Goal: Communication & Community: Answer question/provide support

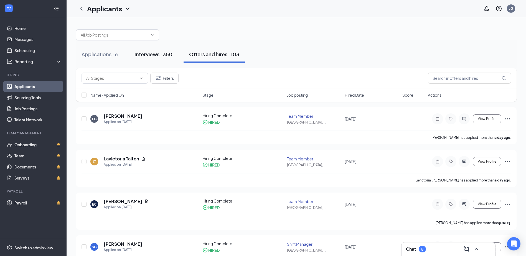
click at [158, 55] on div "Interviews · 350" at bounding box center [154, 54] width 38 height 7
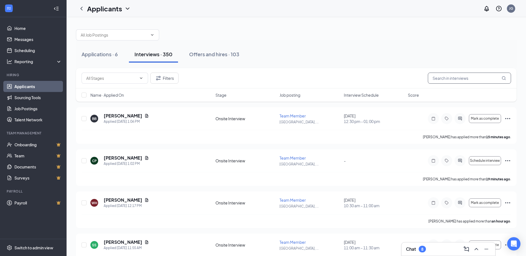
click at [445, 79] on input "text" at bounding box center [469, 78] width 83 height 11
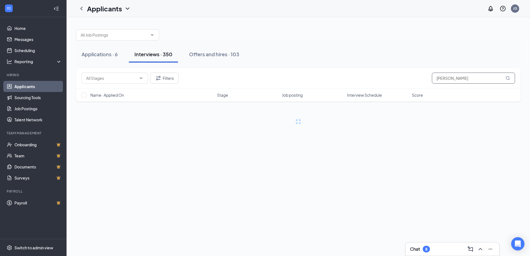
type input "[PERSON_NAME]"
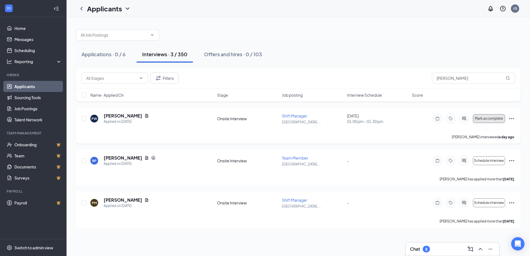
click at [500, 116] on button "Mark as complete" at bounding box center [489, 118] width 32 height 9
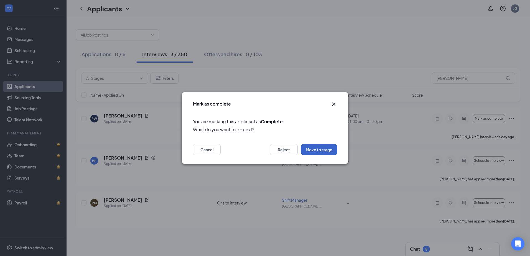
click at [312, 146] on button "Move to stage" at bounding box center [319, 149] width 36 height 11
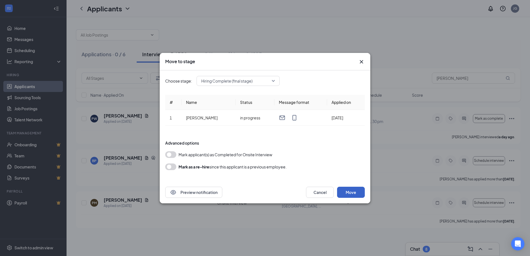
click at [349, 189] on button "Move" at bounding box center [351, 192] width 28 height 11
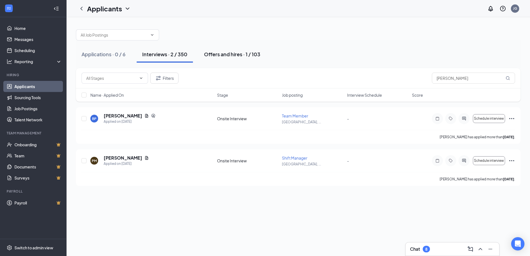
click at [218, 54] on div "Offers and hires · 1 / 103" at bounding box center [232, 54] width 56 height 7
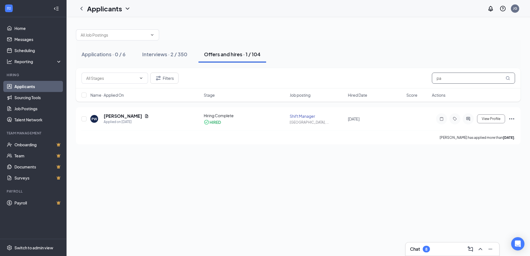
type input "p"
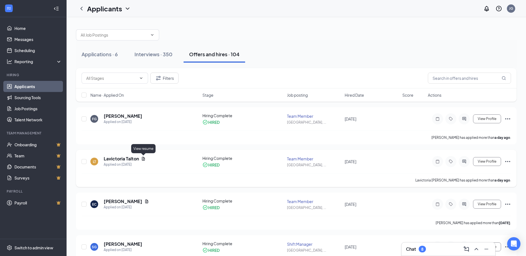
click at [143, 160] on icon "Document" at bounding box center [143, 159] width 4 height 4
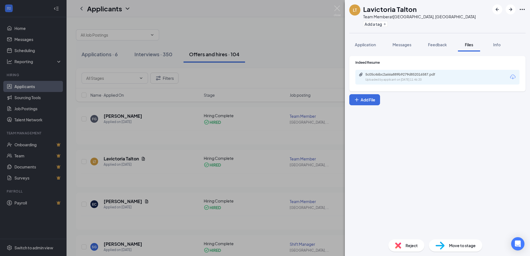
click at [514, 76] on icon "Download" at bounding box center [513, 77] width 7 height 7
click at [309, 42] on div "LT Lavictoria [PERSON_NAME] Team Member at [GEOGRAPHIC_DATA], [GEOGRAPHIC_DATA]…" at bounding box center [265, 128] width 530 height 256
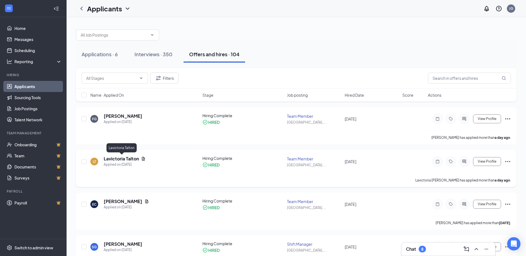
click at [118, 160] on h5 "Lavictoria Talton" at bounding box center [121, 159] width 35 height 6
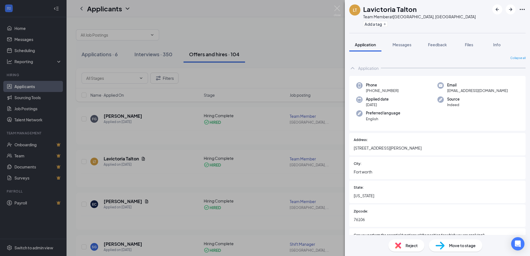
click at [288, 40] on div "LT Lavictoria [PERSON_NAME] Team Member at [GEOGRAPHIC_DATA], [GEOGRAPHIC_DATA]…" at bounding box center [265, 128] width 530 height 256
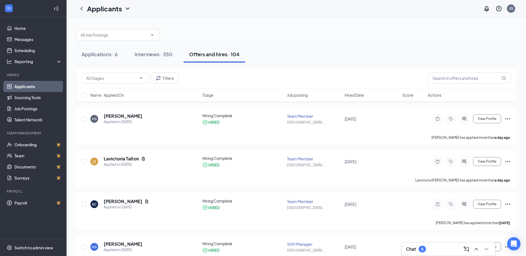
click at [424, 248] on div "8" at bounding box center [422, 249] width 2 height 5
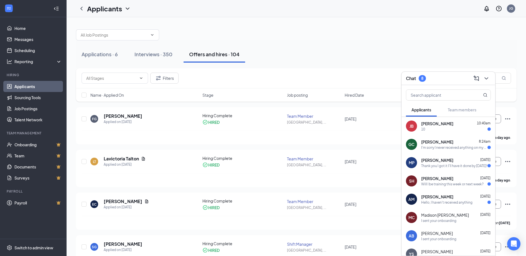
click at [433, 125] on span "[PERSON_NAME]" at bounding box center [437, 124] width 32 height 6
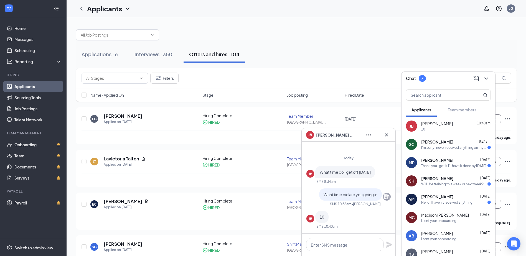
click at [444, 145] on div "I'm sorry I never received anything on my email are u sure it was sent to [EMAI…" at bounding box center [454, 147] width 66 height 5
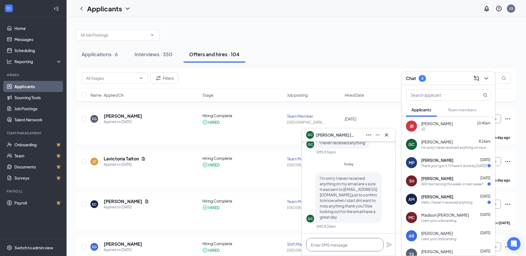
click at [332, 242] on textarea at bounding box center [345, 244] width 78 height 13
type textarea "i sent it just now"
click at [390, 244] on icon "Plane" at bounding box center [389, 245] width 6 height 6
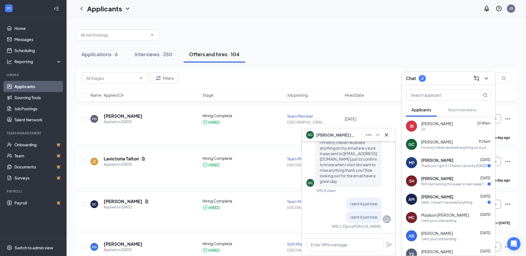
click at [453, 160] on span "[PERSON_NAME]" at bounding box center [437, 161] width 32 height 6
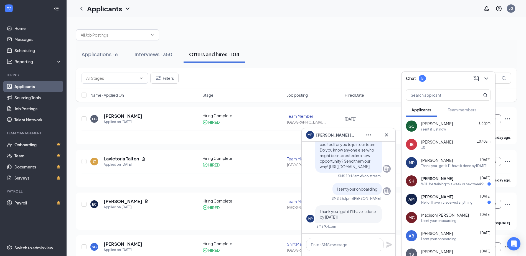
click at [446, 183] on div "Will I be training this week or next week?" at bounding box center [452, 184] width 62 height 5
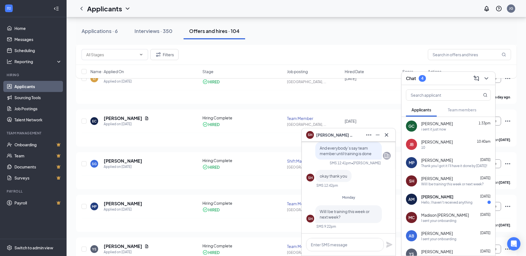
scroll to position [139, 0]
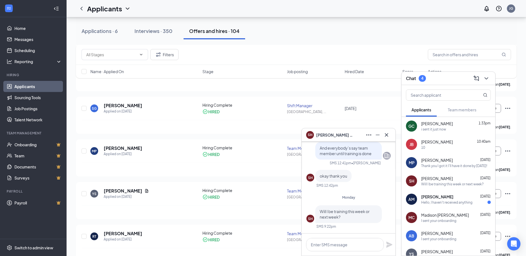
click at [454, 198] on div "[PERSON_NAME] [DATE]" at bounding box center [456, 197] width 70 height 6
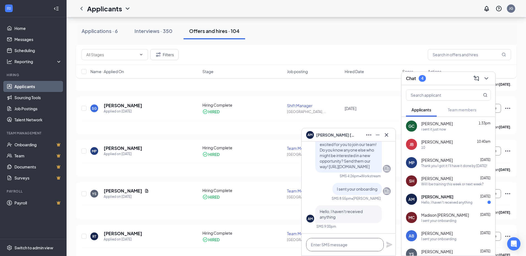
click at [343, 242] on textarea at bounding box center [345, 244] width 78 height 13
type textarea "just sent it sorry"
click at [389, 242] on icon "Plane" at bounding box center [389, 245] width 7 height 7
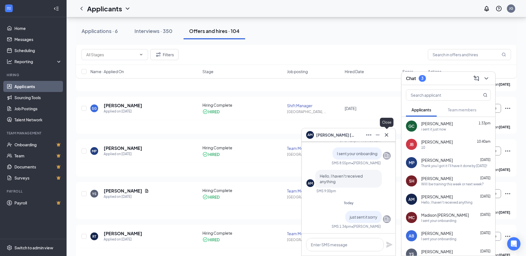
click at [386, 135] on icon "Cross" at bounding box center [386, 134] width 3 height 3
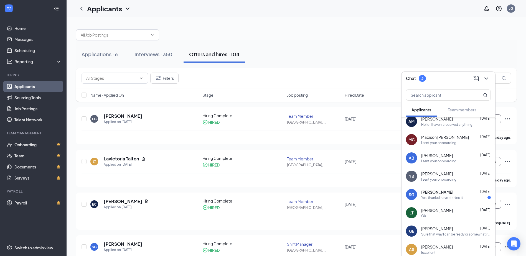
scroll to position [72, 0]
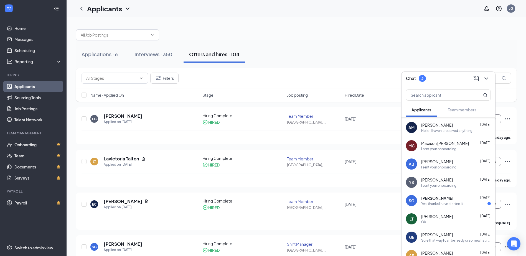
click at [446, 201] on span "[PERSON_NAME]" at bounding box center [437, 199] width 32 height 6
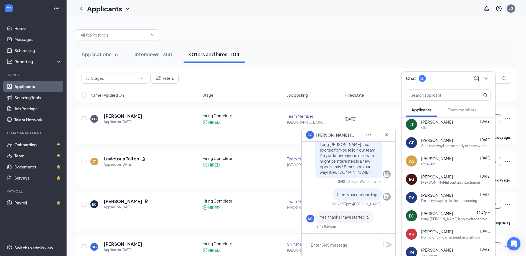
scroll to position [255, 0]
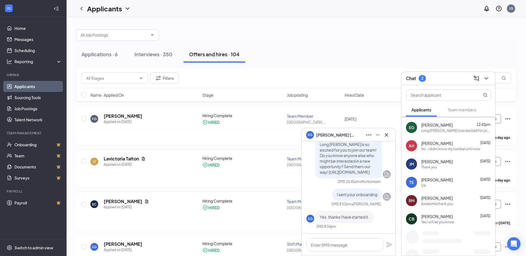
click at [361, 43] on div "Applications · 6 Interviews · 350 Offers and hires · 104" at bounding box center [296, 55] width 441 height 28
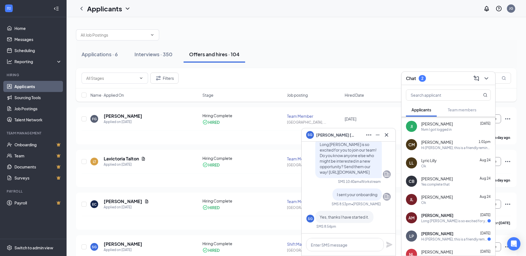
scroll to position [438, 0]
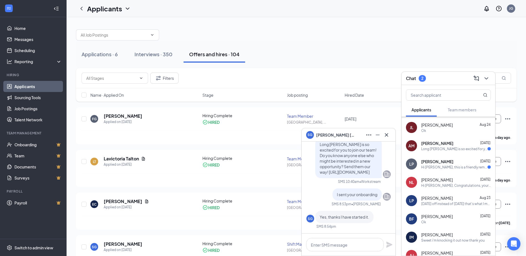
click at [448, 141] on div "[PERSON_NAME] [DATE]" at bounding box center [456, 144] width 70 height 6
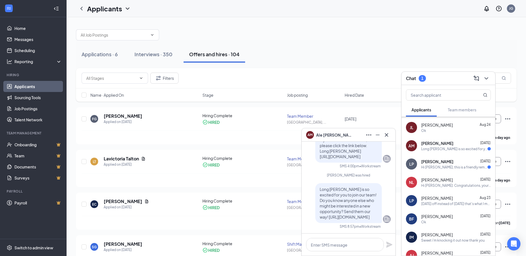
click at [448, 166] on div "Hi [PERSON_NAME], this is a friendly reminder. Your meeting with Long [PERSON_N…" at bounding box center [454, 167] width 66 height 5
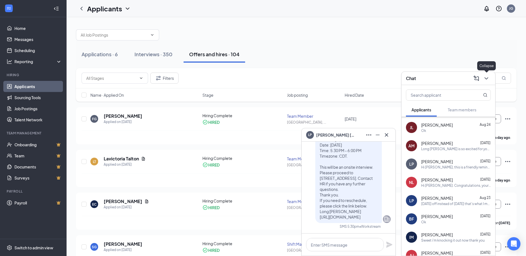
click at [487, 79] on icon "ChevronDown" at bounding box center [487, 78] width 4 height 2
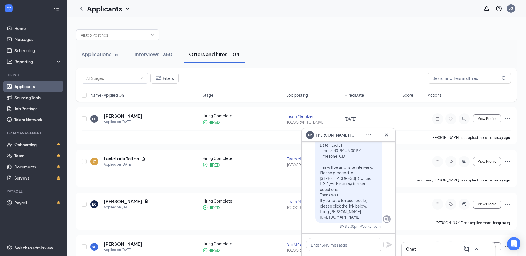
scroll to position [0, 0]
click at [386, 135] on icon "Cross" at bounding box center [386, 134] width 3 height 3
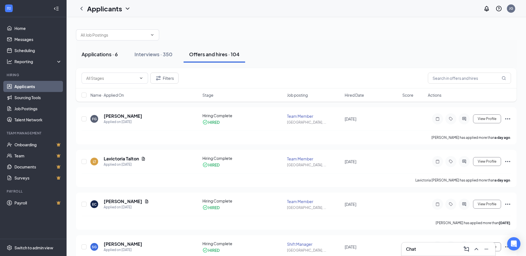
click at [100, 57] on div "Applications · 6" at bounding box center [100, 54] width 36 height 7
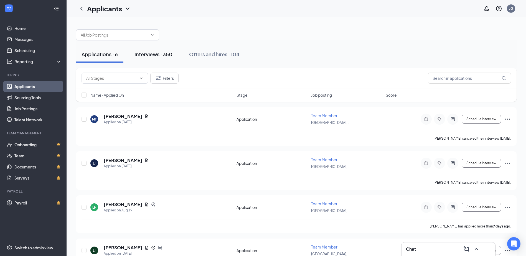
click at [149, 54] on div "Interviews · 350" at bounding box center [154, 54] width 38 height 7
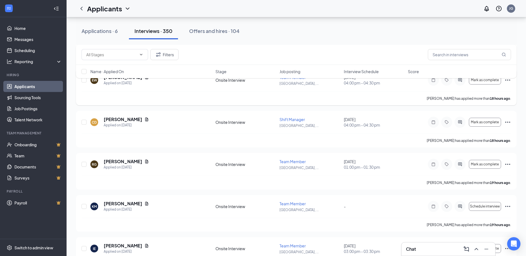
scroll to position [472, 0]
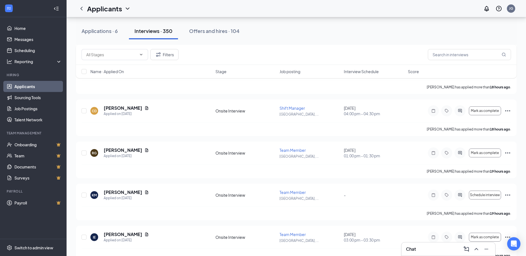
click at [302, 43] on div "Applications · 6 Interviews · 350 Offers and hires · 104" at bounding box center [296, 31] width 441 height 28
